Goal: Information Seeking & Learning: Learn about a topic

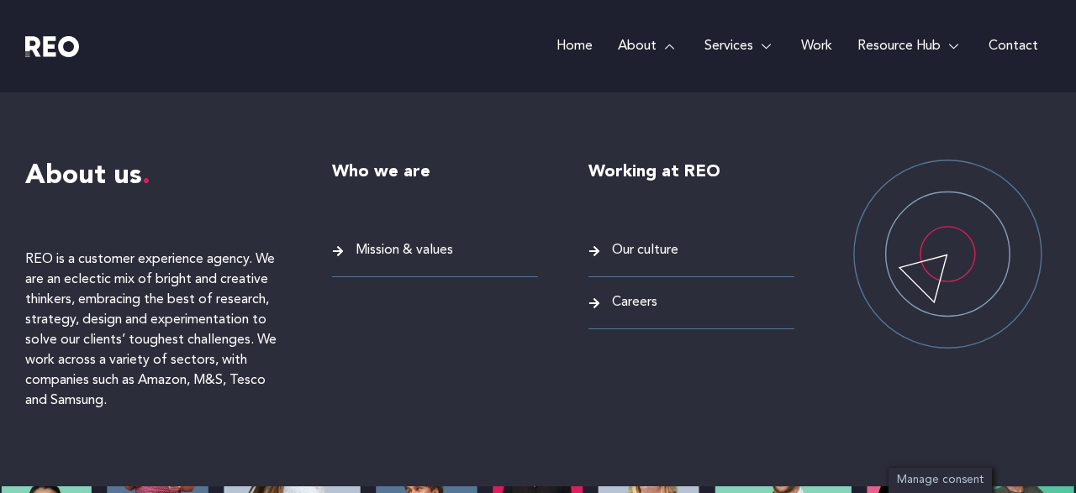
click at [429, 245] on span "Mission & values" at bounding box center [402, 250] width 102 height 23
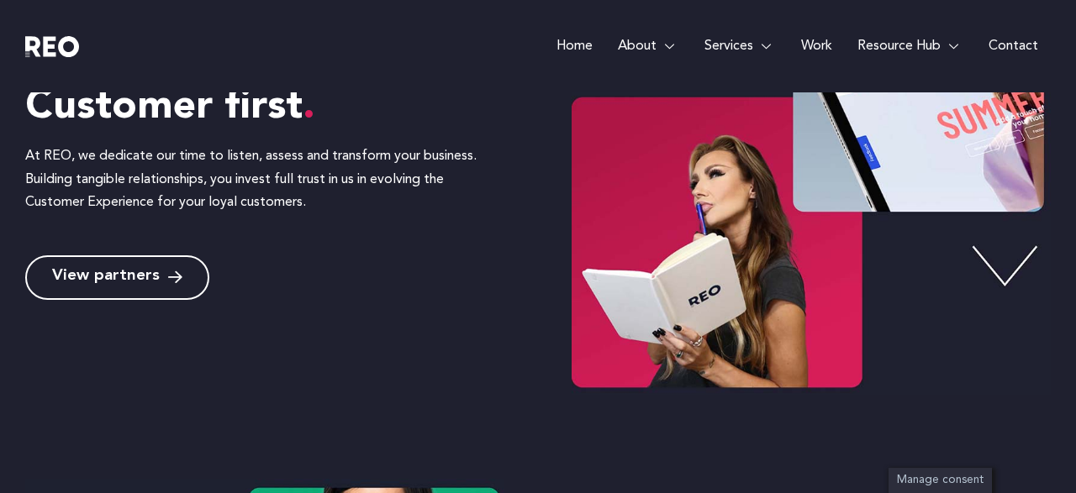
scroll to position [641, 0]
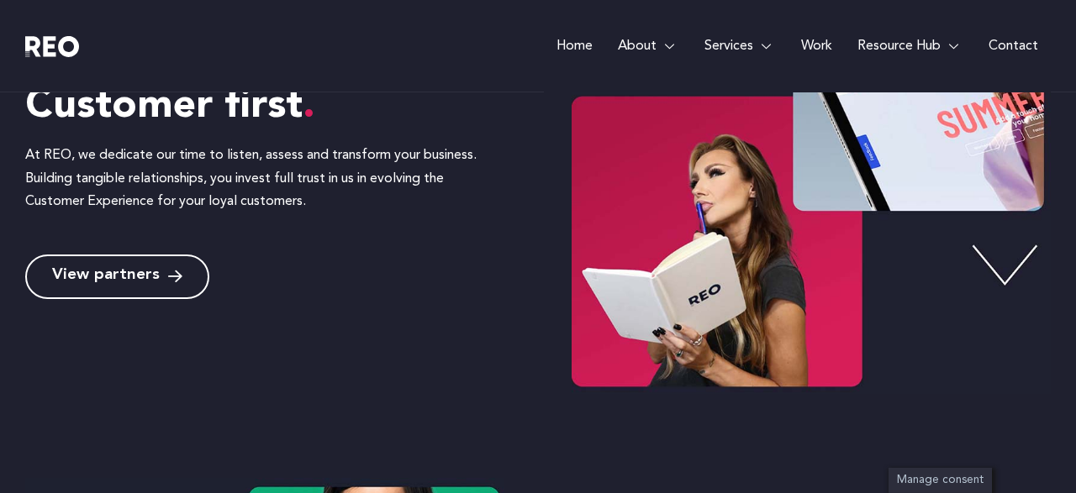
click at [149, 281] on span "View partners" at bounding box center [106, 277] width 108 height 16
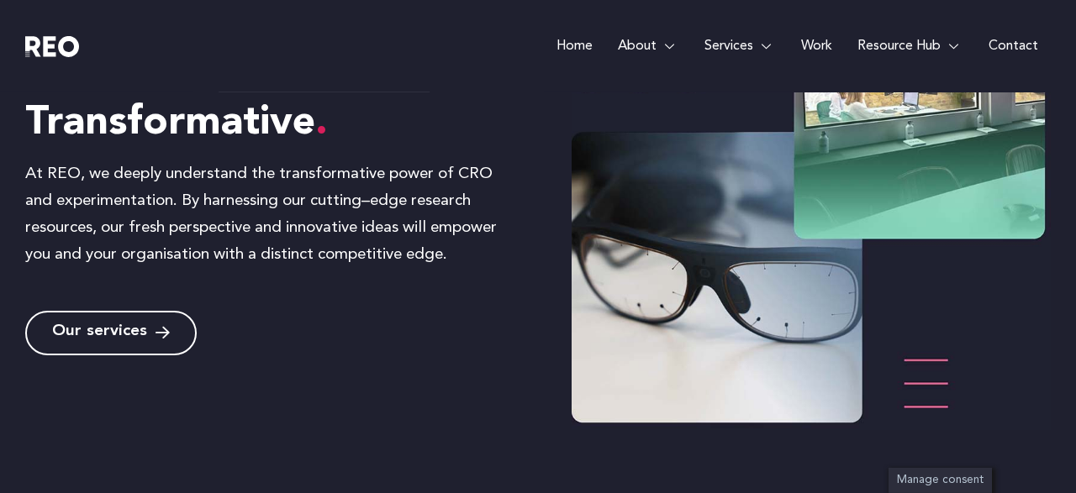
scroll to position [1682, 0]
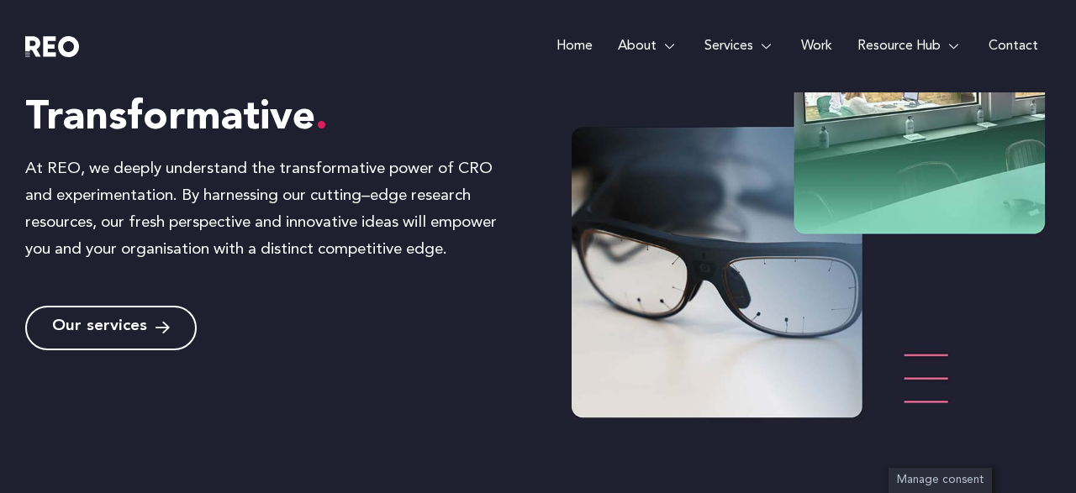
click at [142, 329] on span "Our services" at bounding box center [99, 328] width 95 height 16
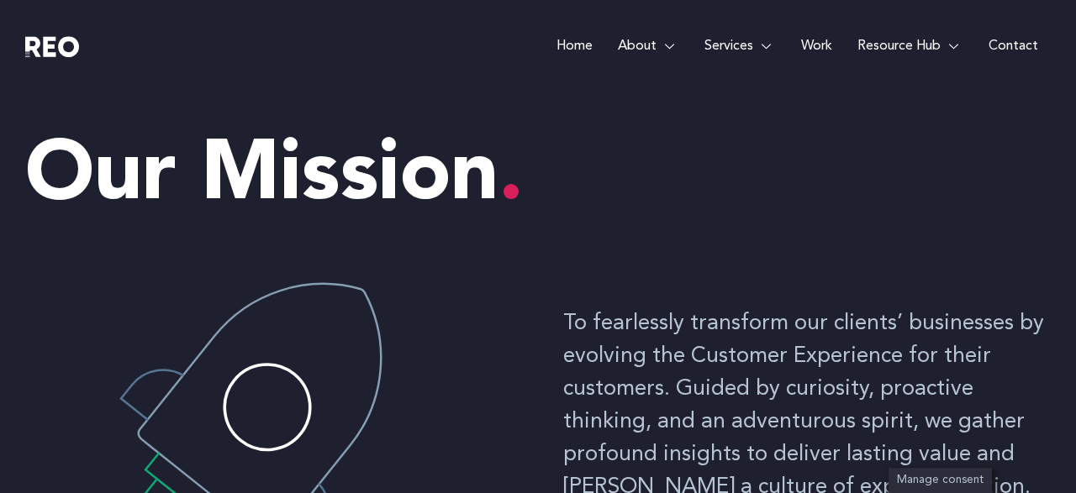
scroll to position [0, 0]
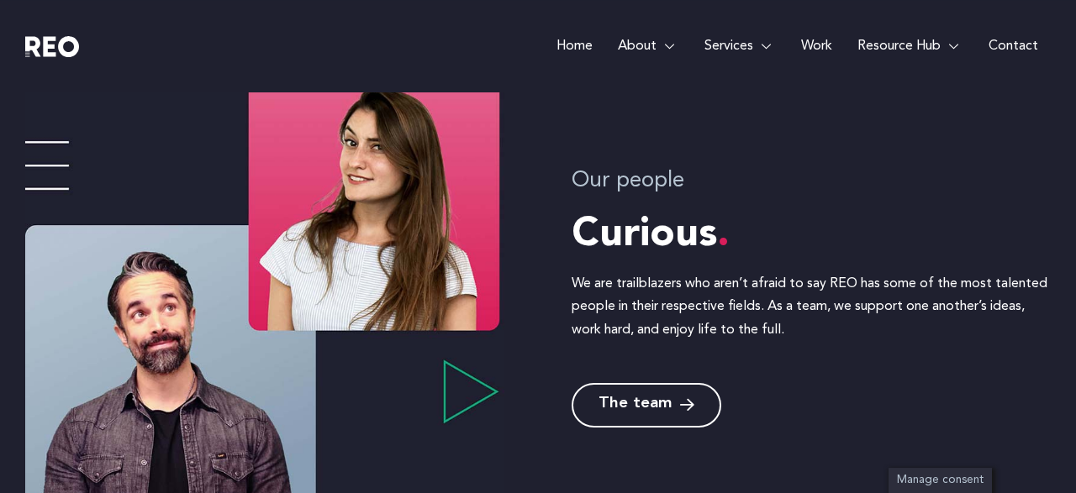
click at [632, 405] on span "The team" at bounding box center [634, 405] width 73 height 16
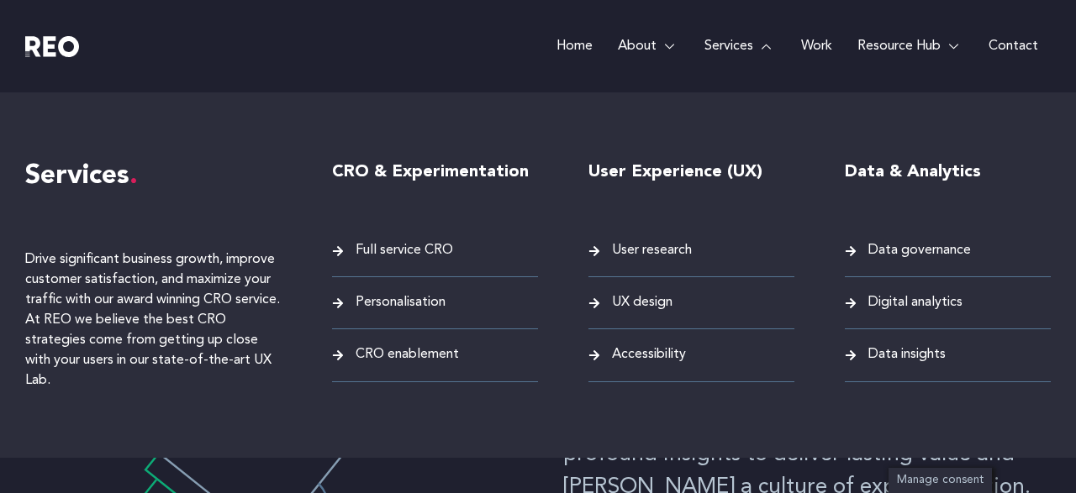
click at [740, 46] on link "Services" at bounding box center [740, 46] width 97 height 92
click at [413, 257] on span "Full service CRO" at bounding box center [402, 250] width 102 height 23
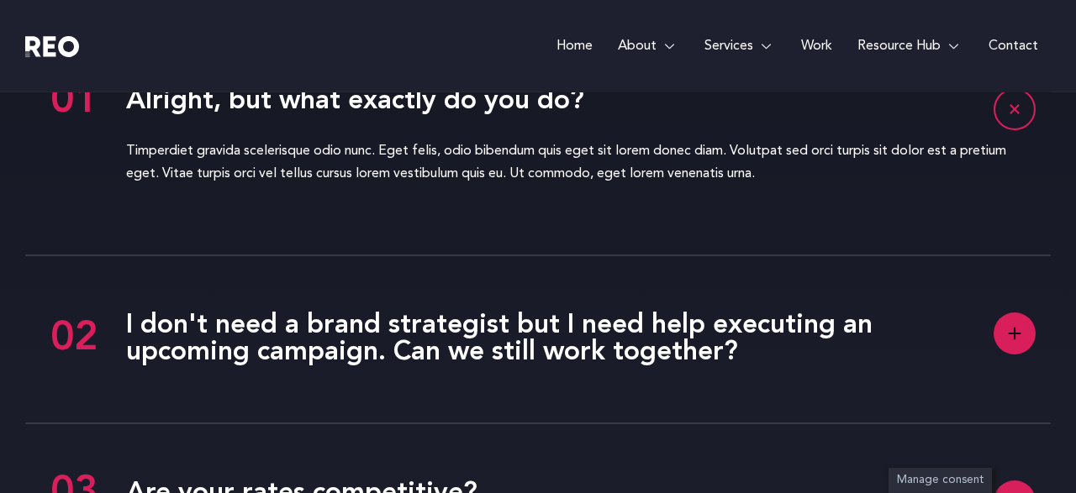
scroll to position [3755, 0]
